Goal: Navigation & Orientation: Find specific page/section

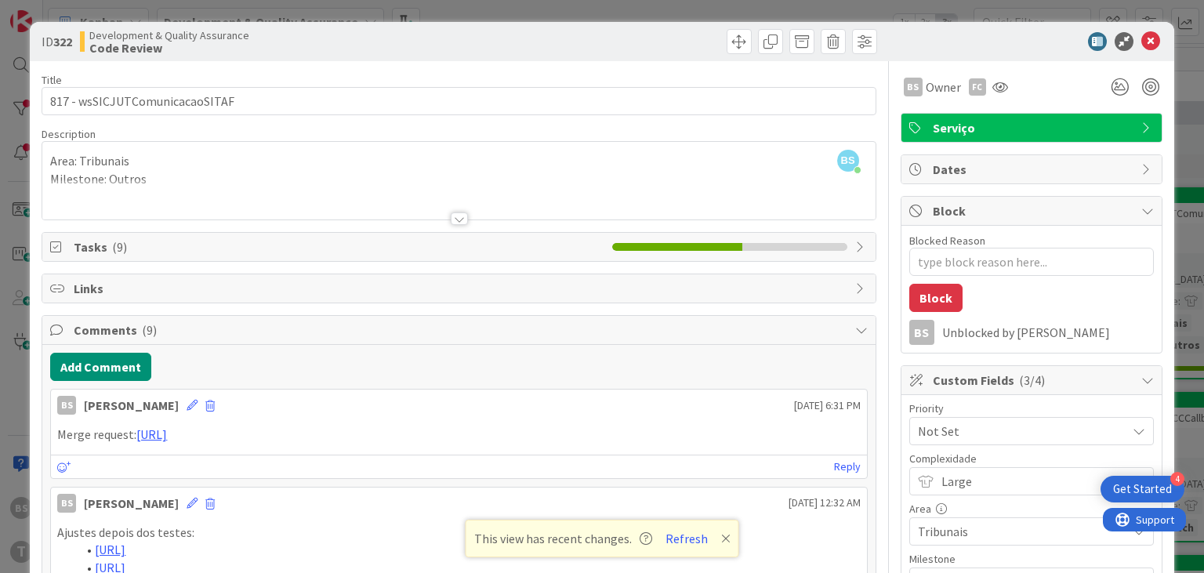
scroll to position [0, 596]
click at [693, 538] on button "Refresh" at bounding box center [686, 538] width 53 height 20
click at [1157, 45] on icon at bounding box center [1150, 41] width 19 height 19
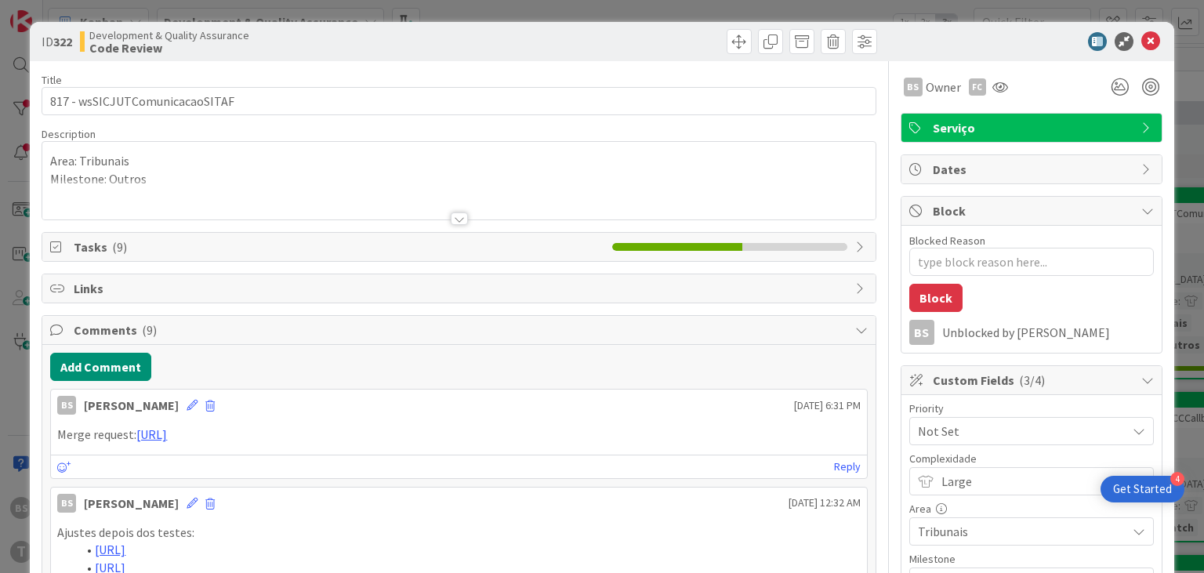
type textarea "x"
click at [1159, 40] on icon at bounding box center [1150, 41] width 19 height 19
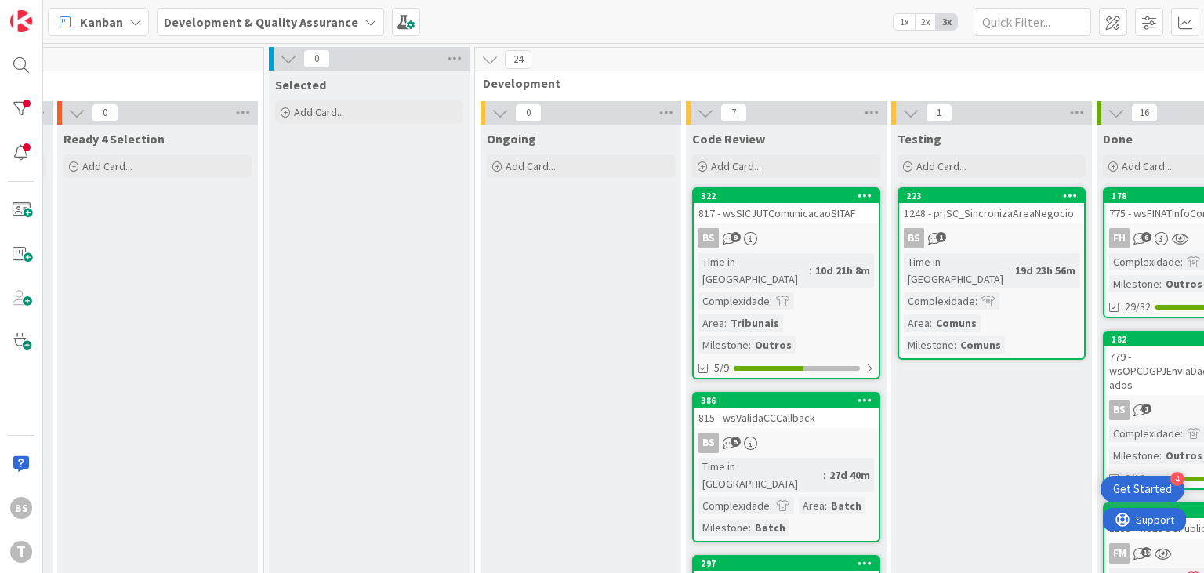
scroll to position [0, 415]
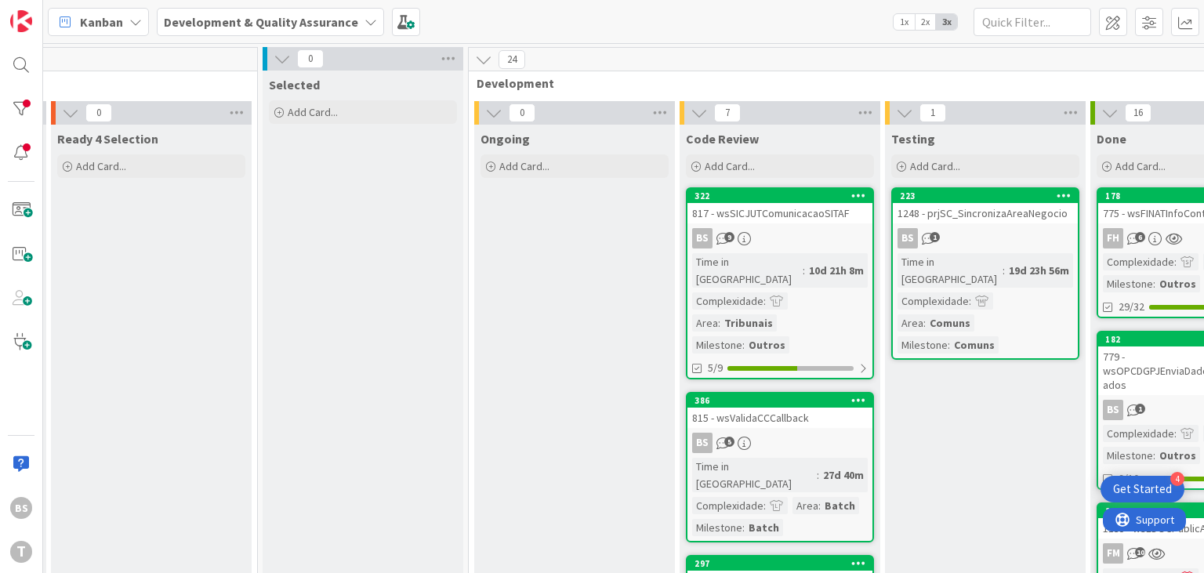
click at [811, 224] on link "322 817 - wsSICJUTComunicacaoSITAF BS 9 Time in Column : 10d 21h 8m Complexidad…" at bounding box center [780, 283] width 188 height 192
click at [791, 221] on div "817 - wsSICJUTComunicacaoSITAF" at bounding box center [779, 213] width 185 height 20
click at [791, 219] on div "817 - wsSICJUTComunicacaoSITAF" at bounding box center [779, 213] width 185 height 20
click at [750, 215] on div "817 - wsSICJUTComunicacaoSITAF" at bounding box center [779, 213] width 185 height 20
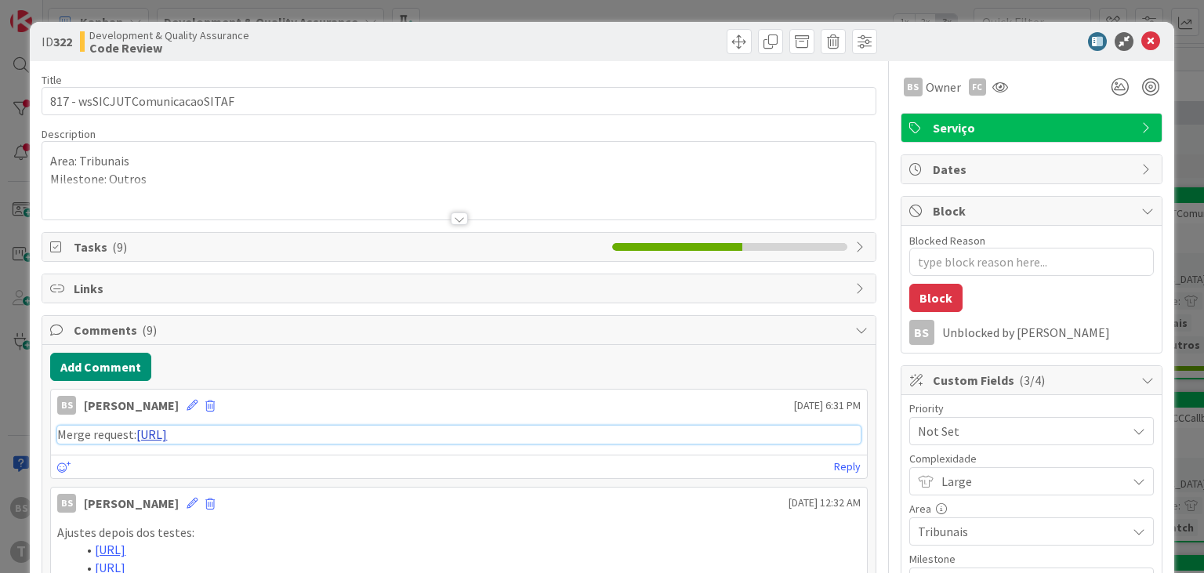
click at [167, 430] on link "[URL]" at bounding box center [151, 434] width 31 height 16
type textarea "x"
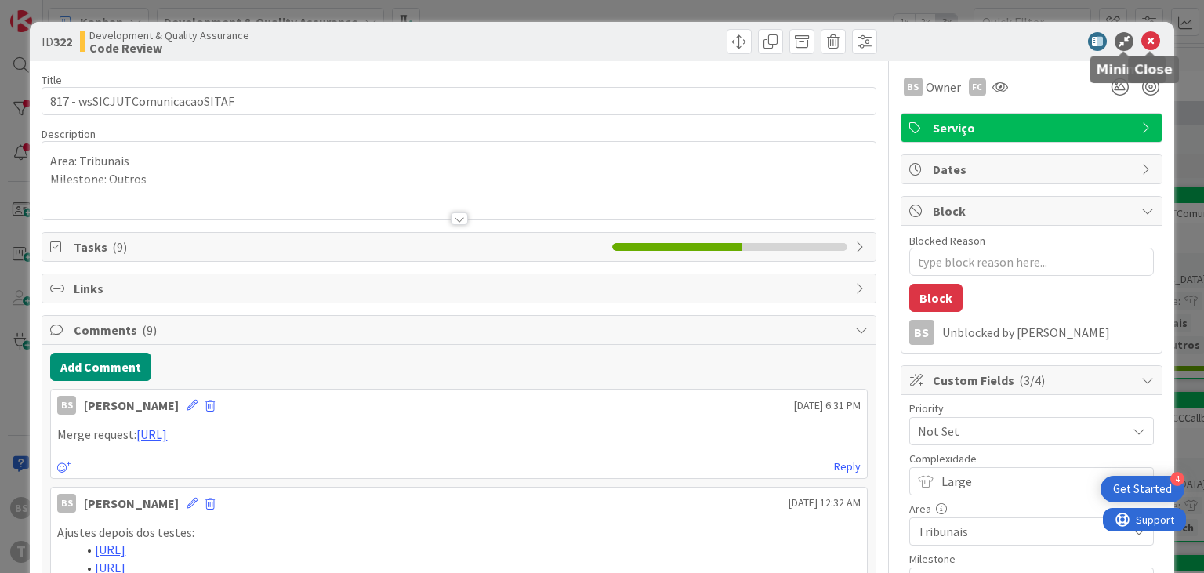
click at [1151, 33] on icon at bounding box center [1150, 41] width 19 height 19
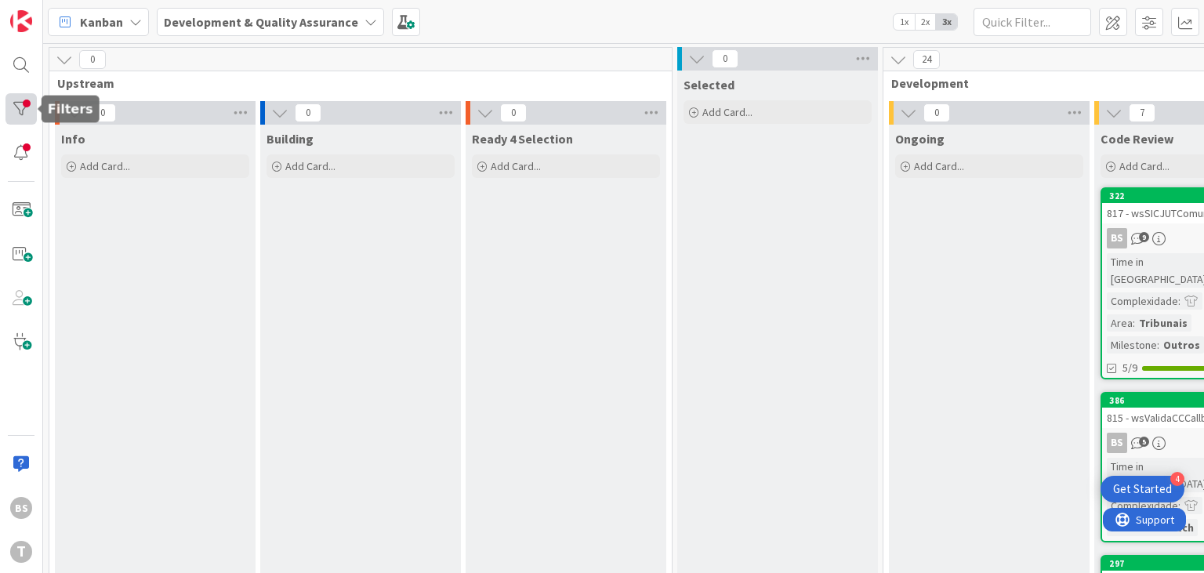
click at [30, 111] on div at bounding box center [20, 108] width 31 height 31
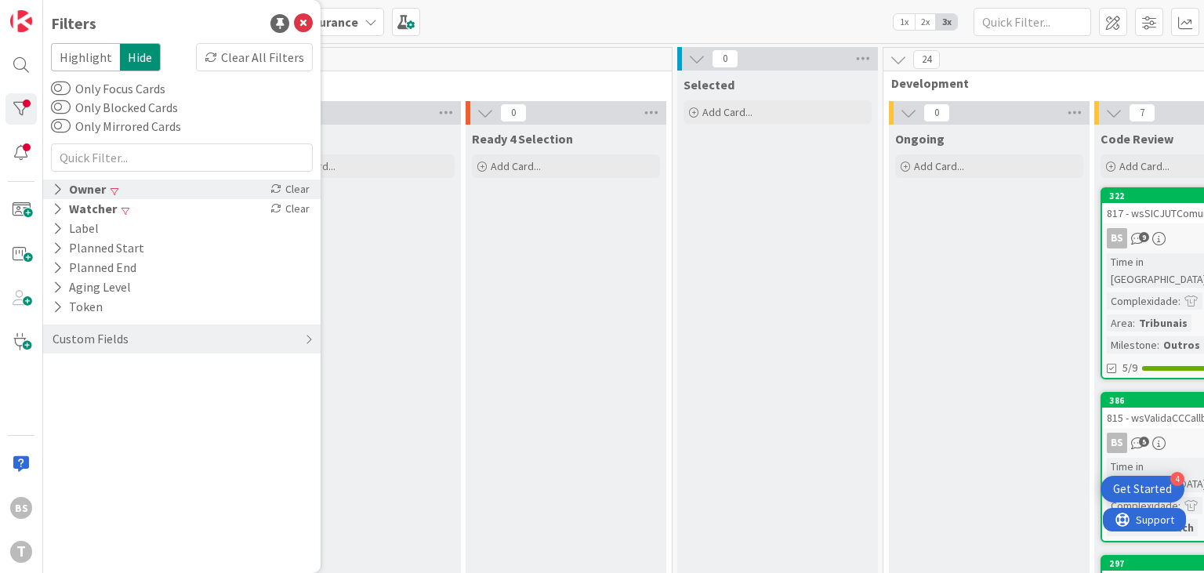
click at [78, 187] on div "Owner" at bounding box center [79, 189] width 56 height 20
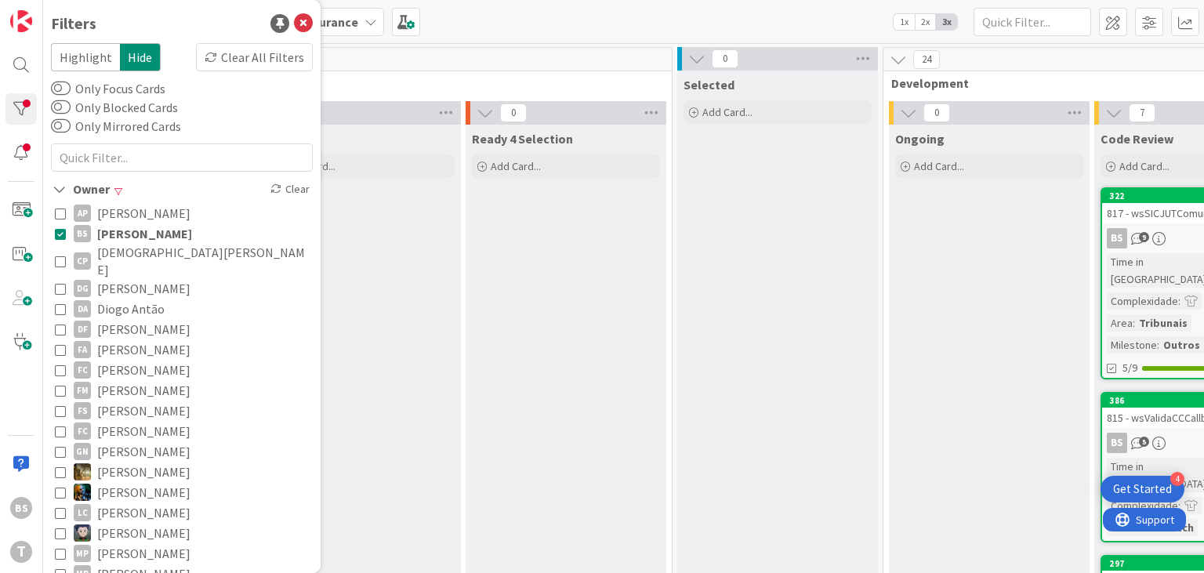
click at [66, 233] on button "BS Bruno Souza" at bounding box center [182, 233] width 254 height 20
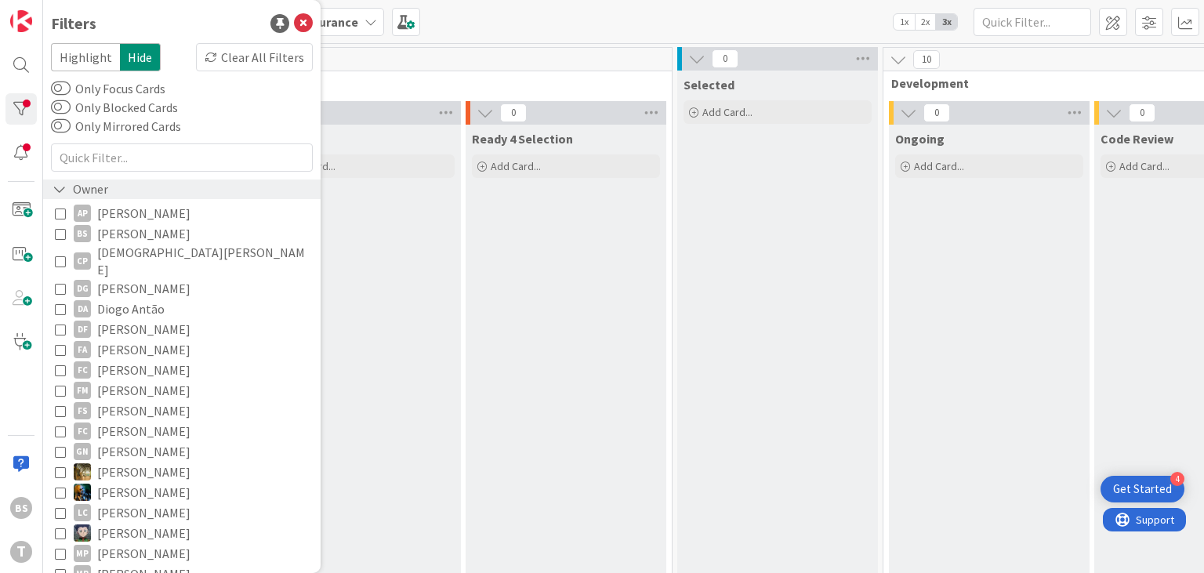
click at [71, 198] on div "Owner" at bounding box center [80, 189] width 59 height 20
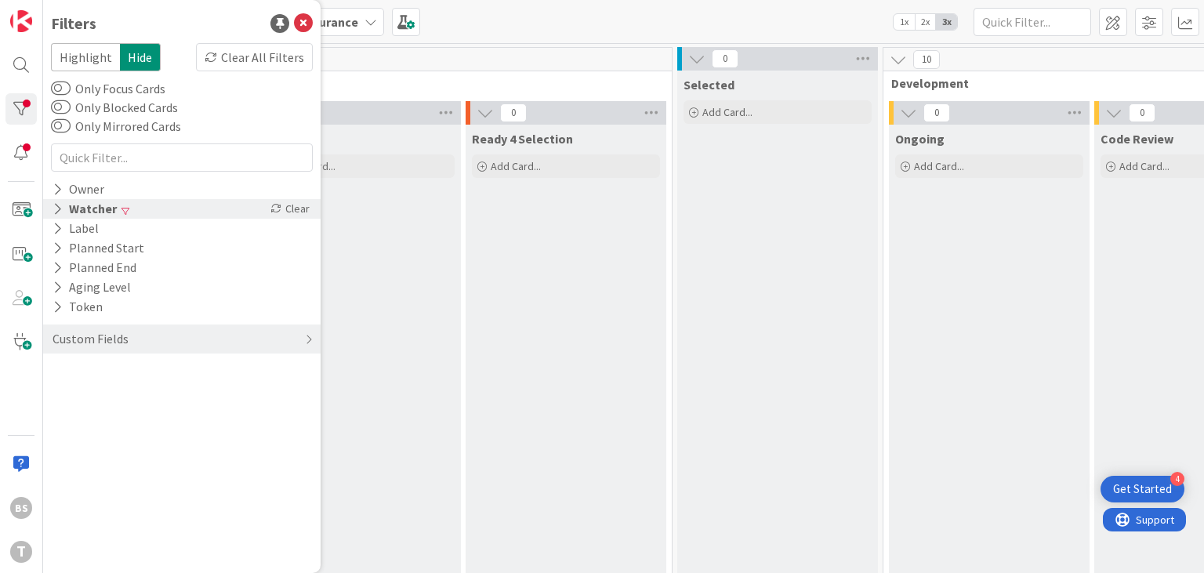
click at [89, 215] on div "Watcher" at bounding box center [84, 209] width 67 height 20
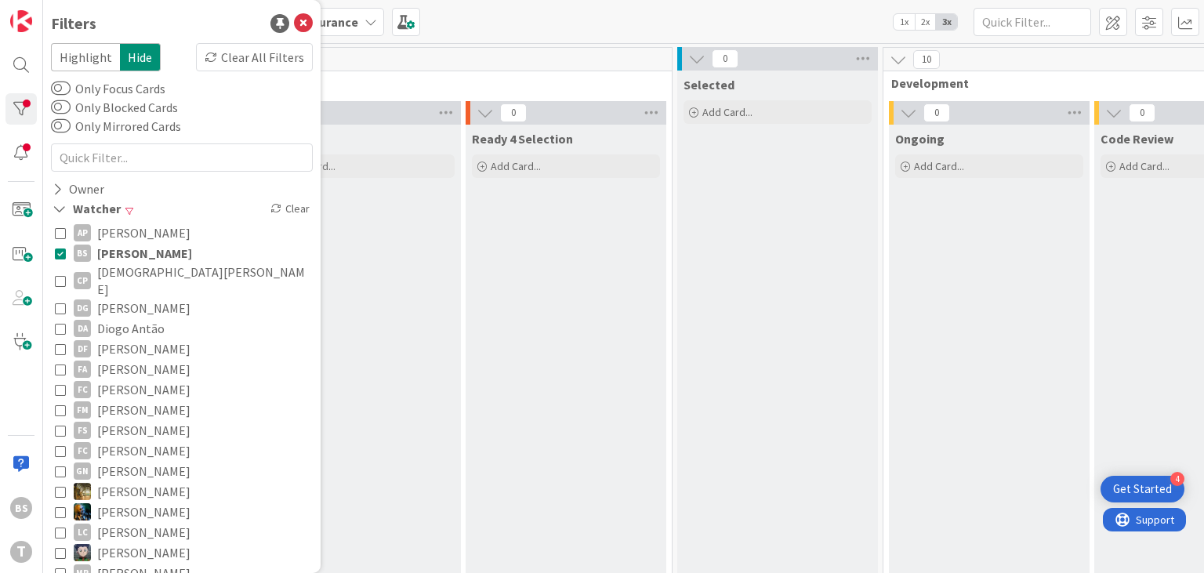
click at [71, 252] on button "BS Bruno Souza" at bounding box center [182, 253] width 254 height 20
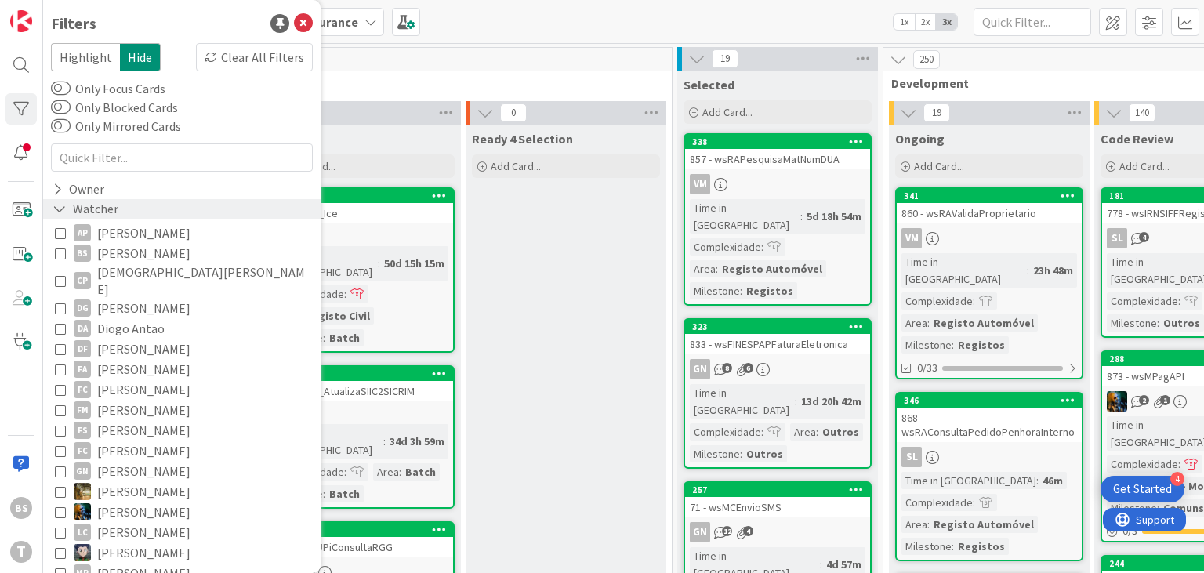
click at [82, 216] on div "Watcher" at bounding box center [85, 209] width 69 height 20
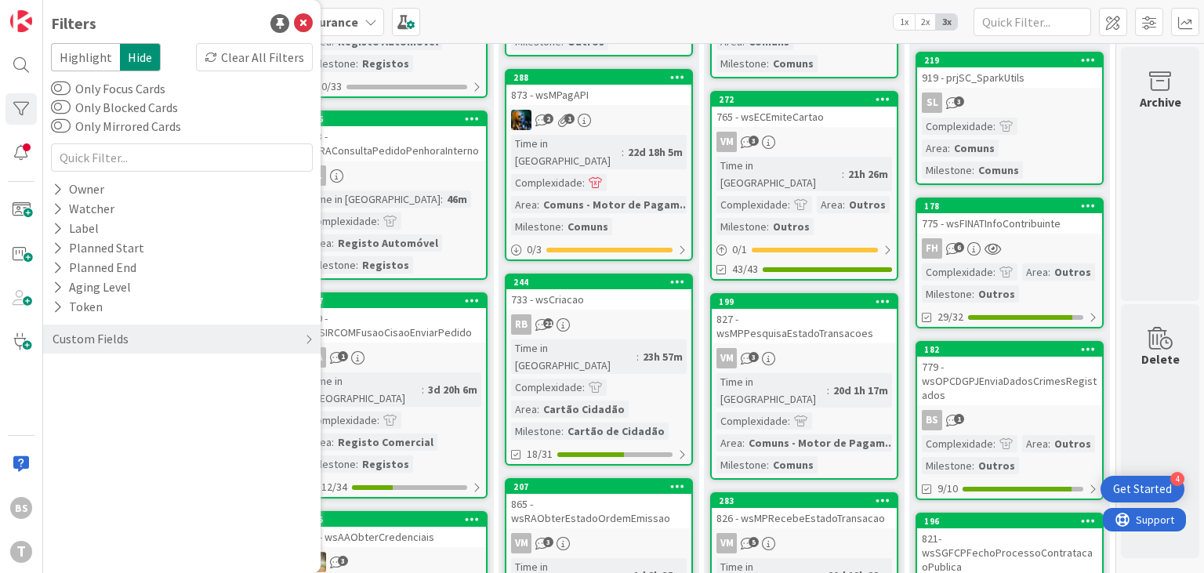
scroll to position [282, 596]
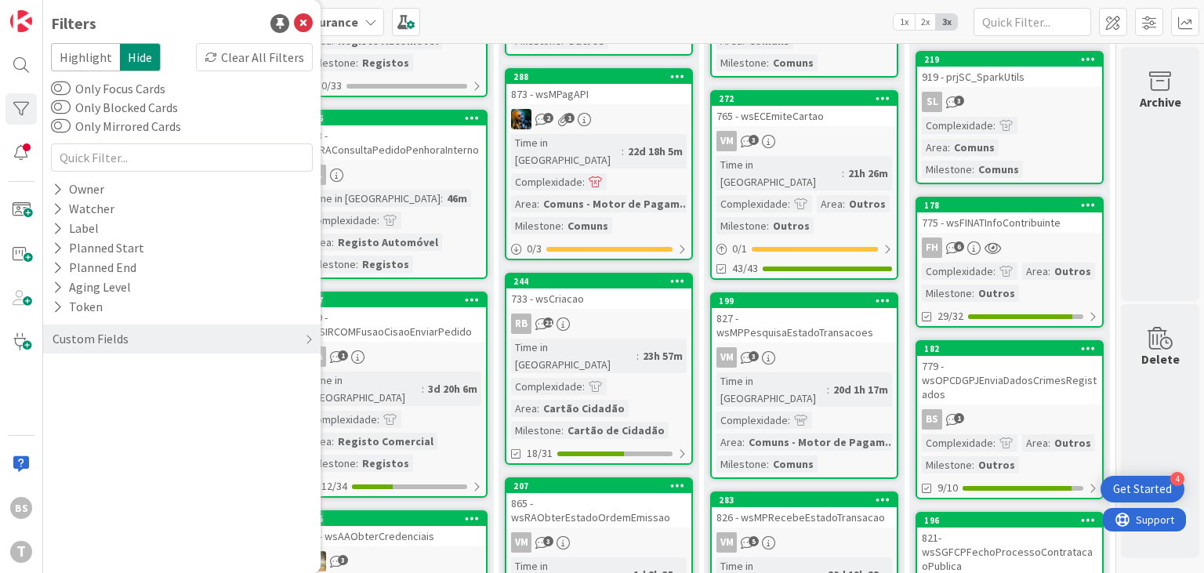
click at [1049, 210] on link "178 775 - wsFINATInfoContribuinte FH 6 Complexidade : Area : Outros Milestone :…" at bounding box center [1009, 262] width 188 height 131
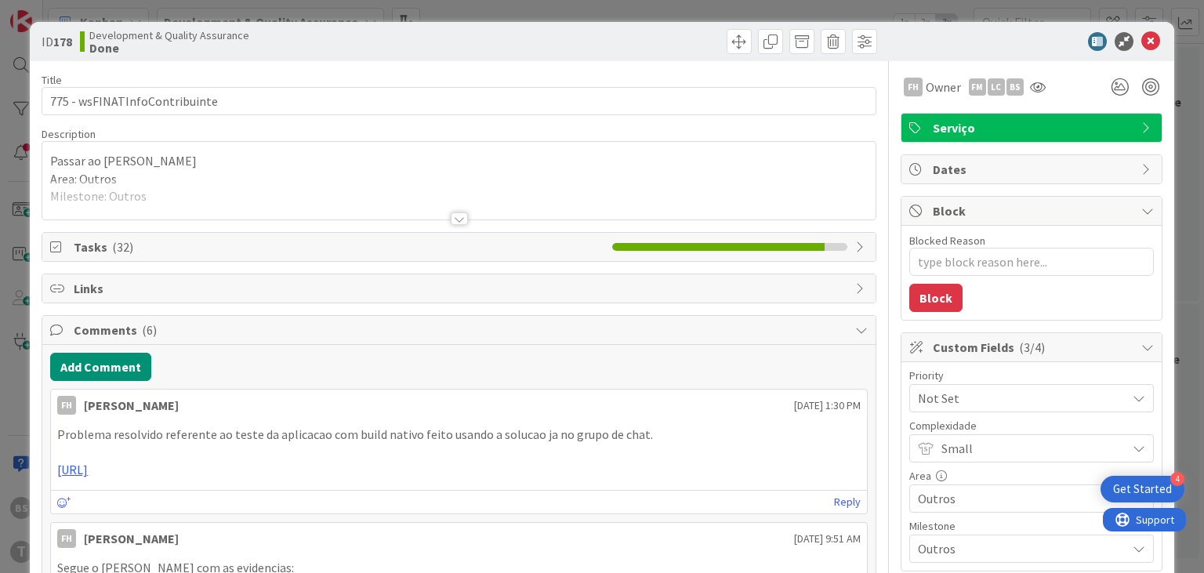
click at [1154, 43] on icon at bounding box center [1150, 41] width 19 height 19
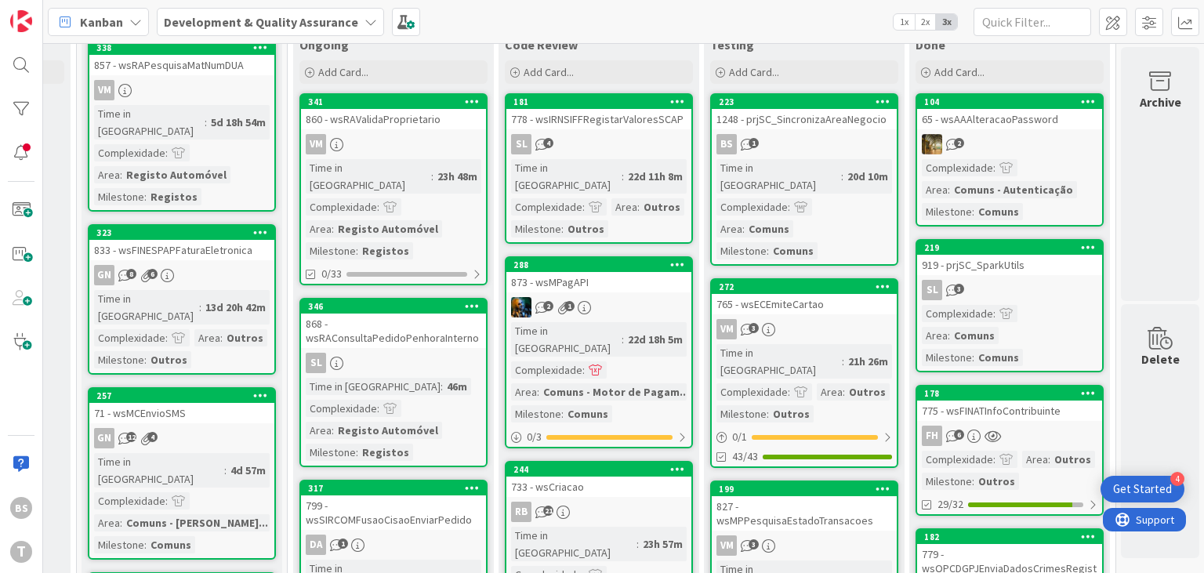
scroll to position [188, 596]
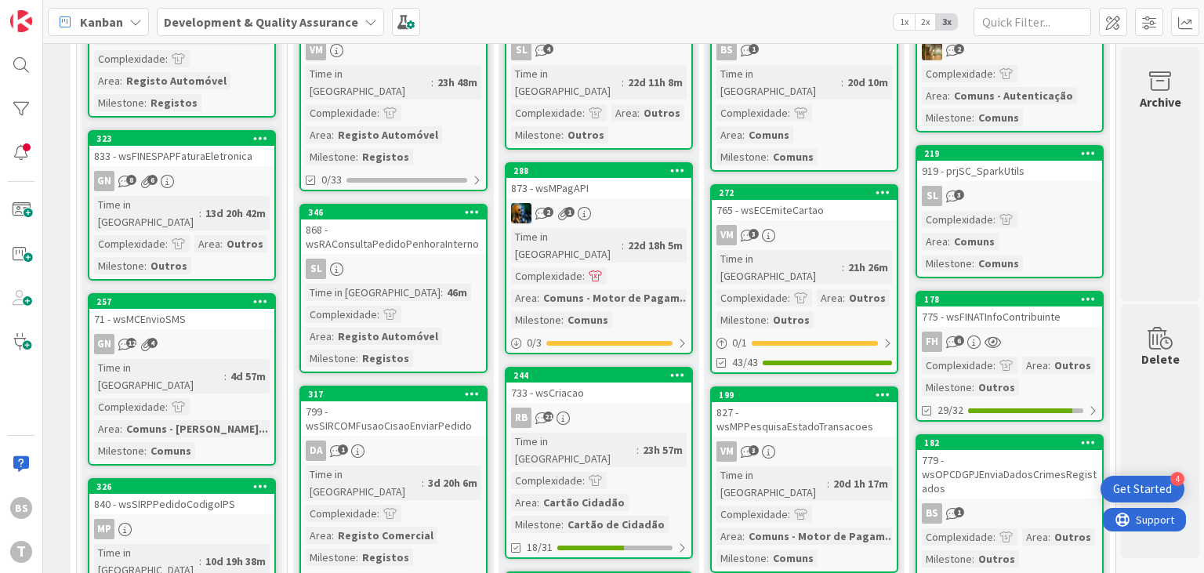
click at [1039, 450] on div "779 - wsOPCDGPJEnviaDadosCrimesRegistados" at bounding box center [1009, 474] width 185 height 49
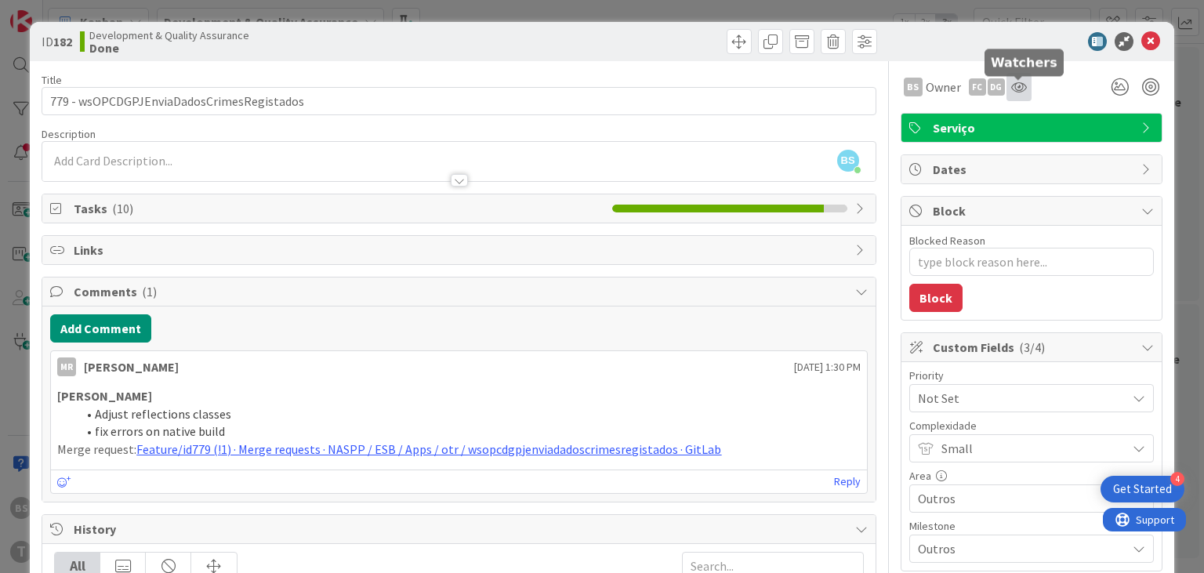
click at [1014, 89] on icon at bounding box center [1019, 87] width 16 height 13
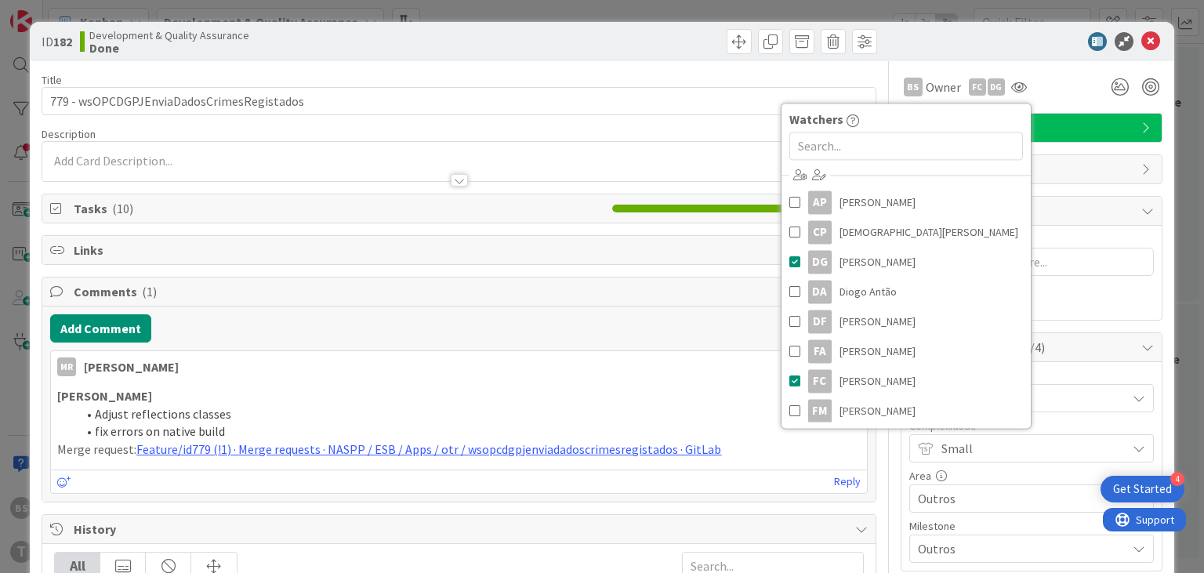
click at [1027, 34] on div at bounding box center [1023, 41] width 277 height 19
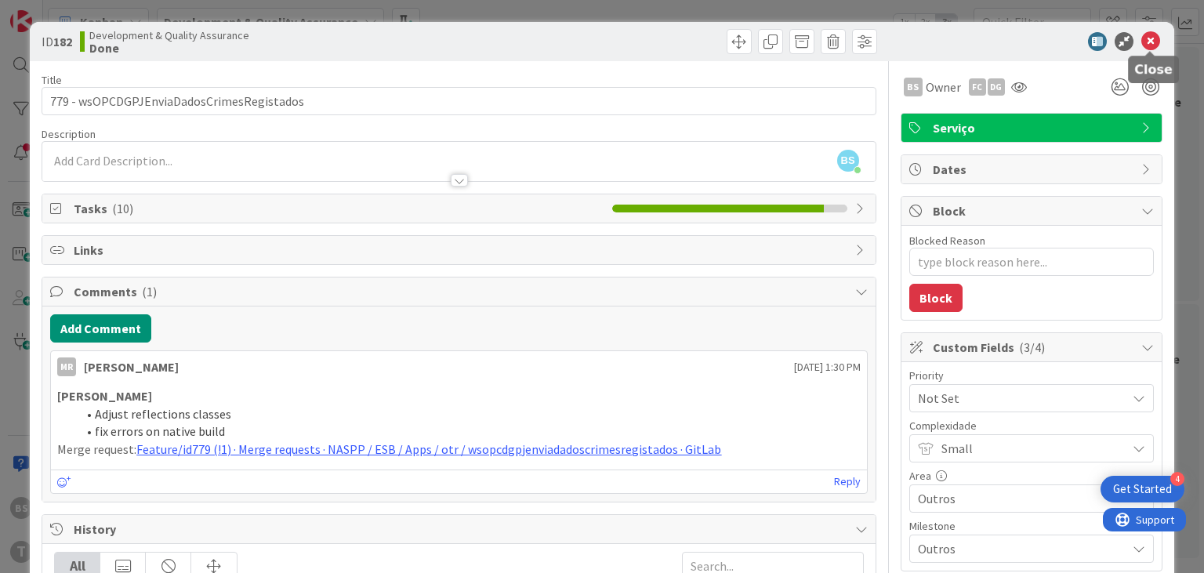
click at [1149, 38] on icon at bounding box center [1150, 41] width 19 height 19
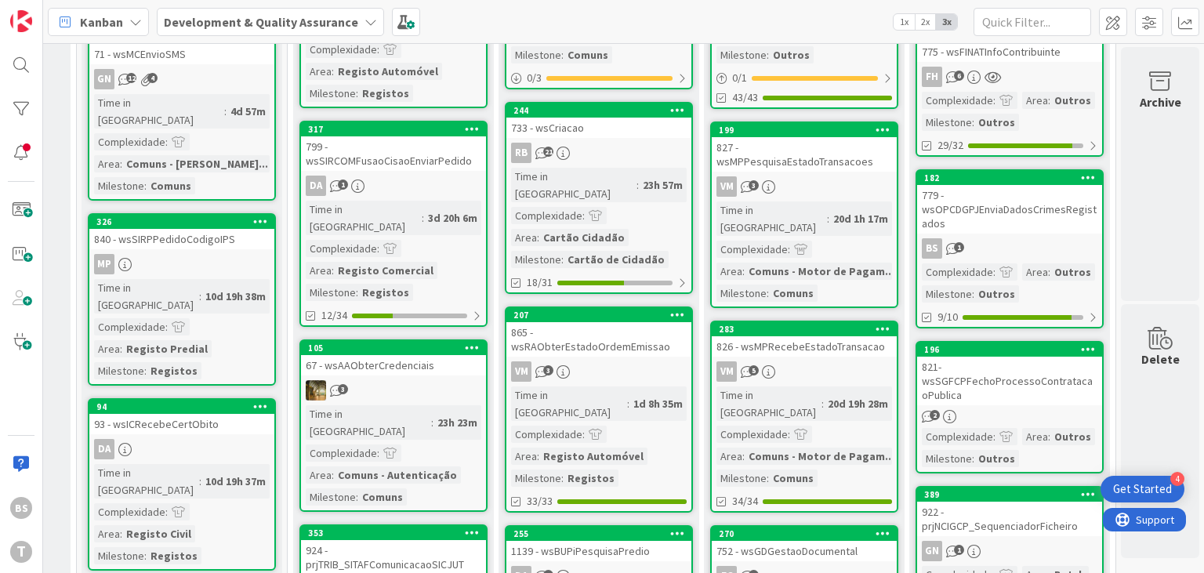
scroll to position [564, 596]
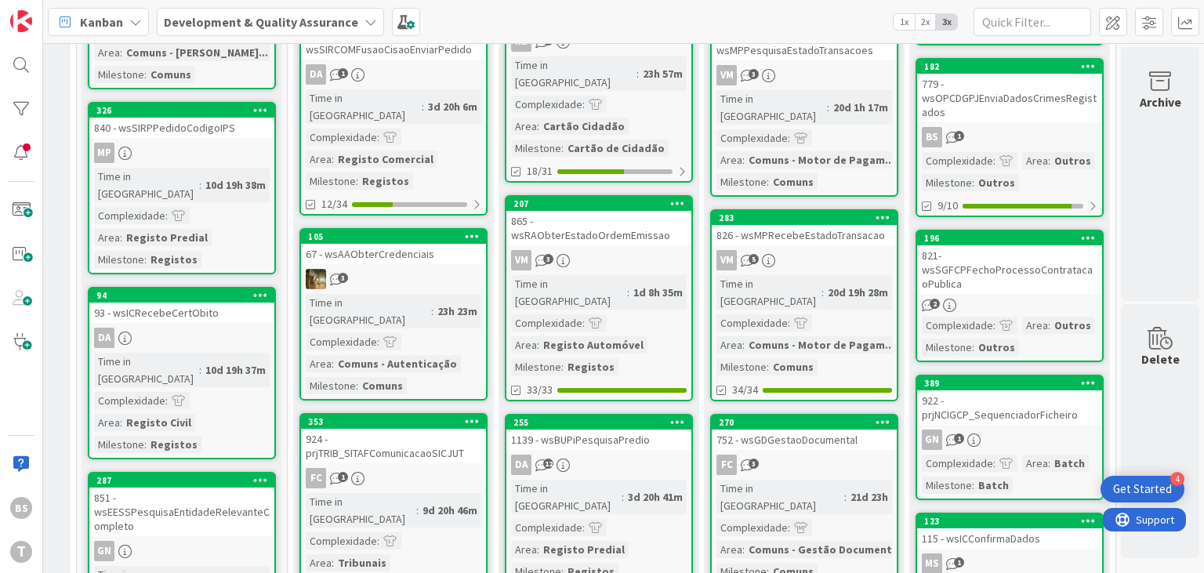
click at [1065, 259] on div "821- wsSGFCPFechoProcessoContratacaoPublica" at bounding box center [1009, 269] width 185 height 49
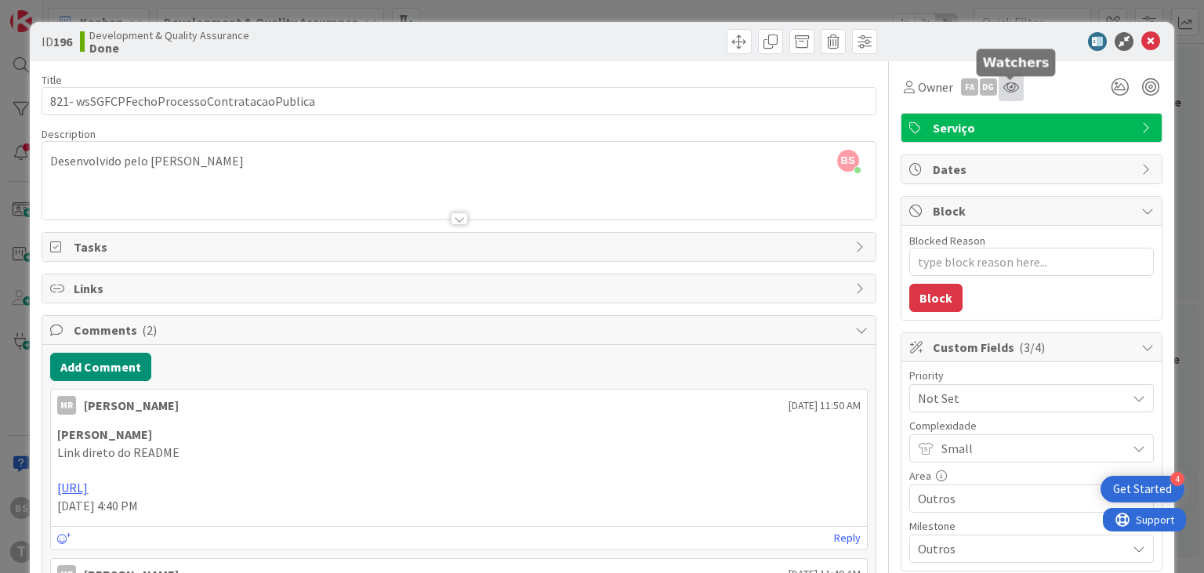
click at [1013, 83] on icon at bounding box center [1011, 87] width 16 height 13
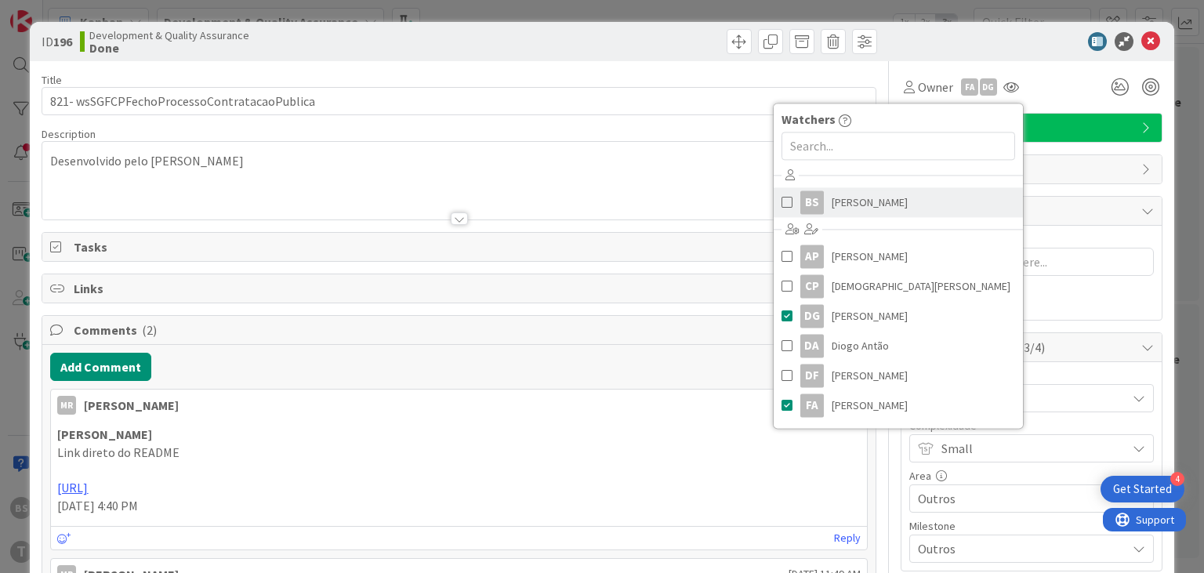
click at [807, 201] on div "BS" at bounding box center [812, 202] width 24 height 24
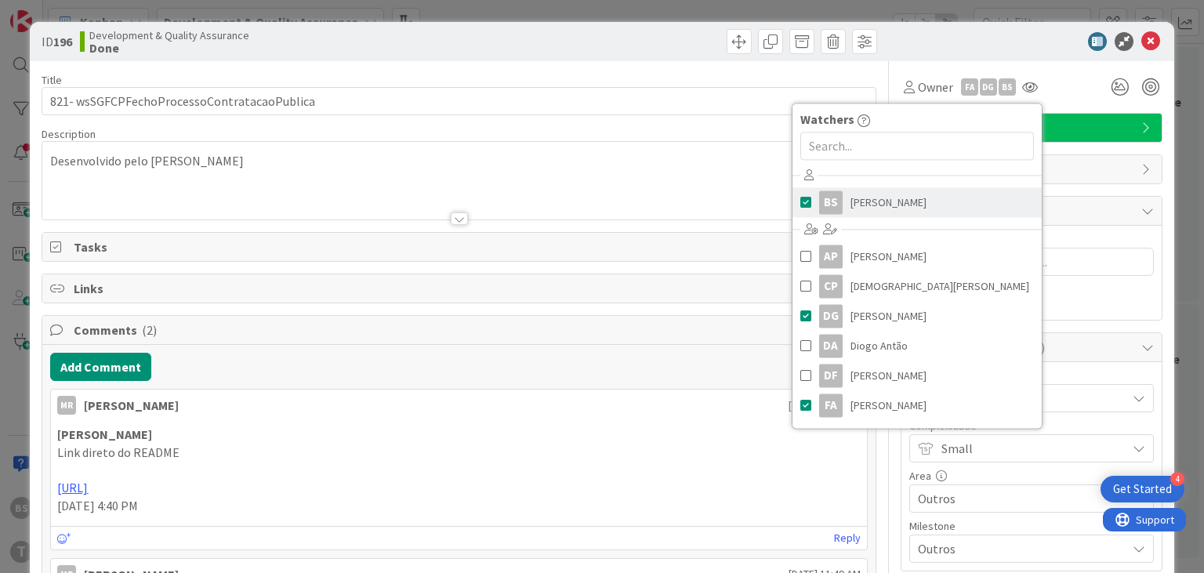
type textarea "x"
click at [978, 39] on div at bounding box center [1023, 41] width 277 height 19
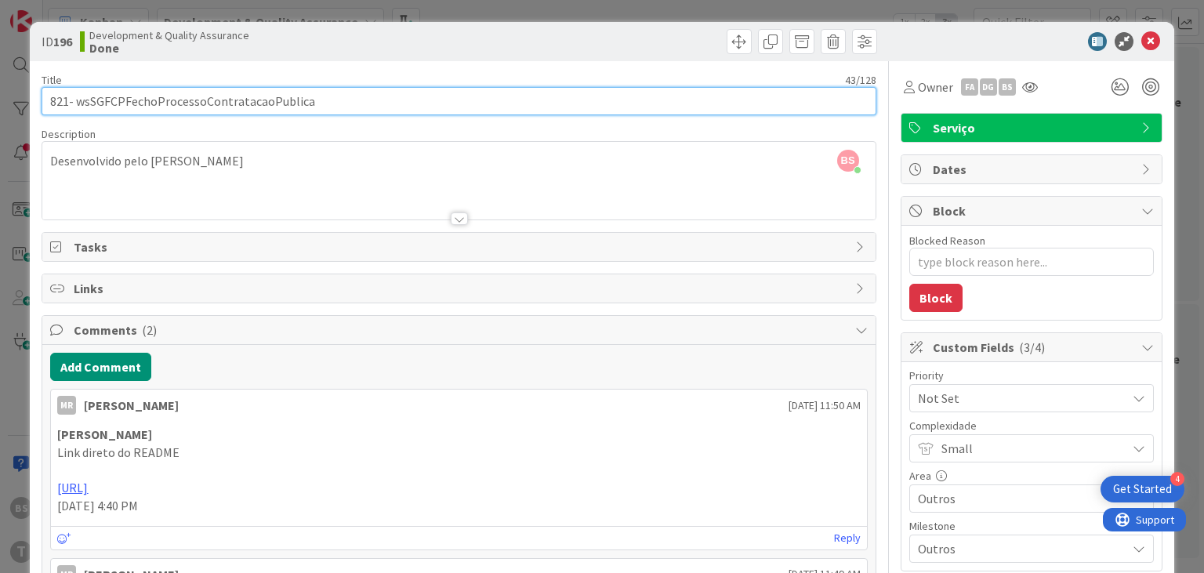
click at [231, 103] on input "821- wsSGFCPFechoProcessoContratacaoPublica" at bounding box center [459, 101] width 834 height 28
